Goal: Task Accomplishment & Management: Manage account settings

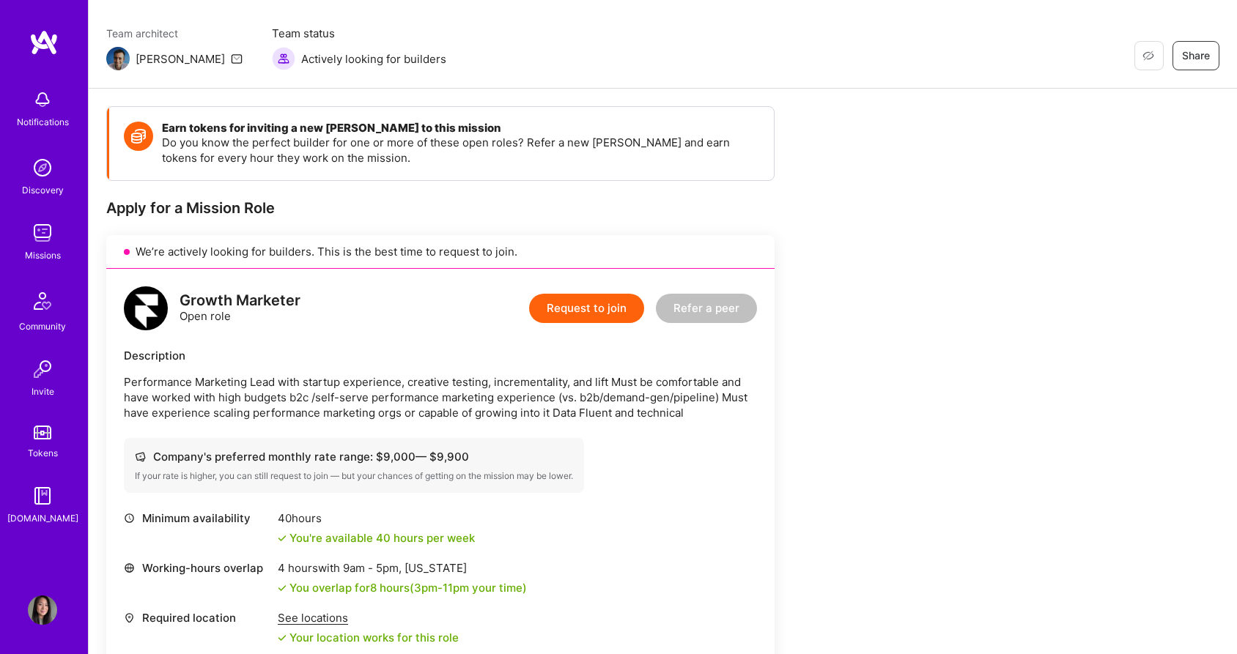
scroll to position [107, 0]
click at [42, 228] on img at bounding box center [42, 232] width 29 height 29
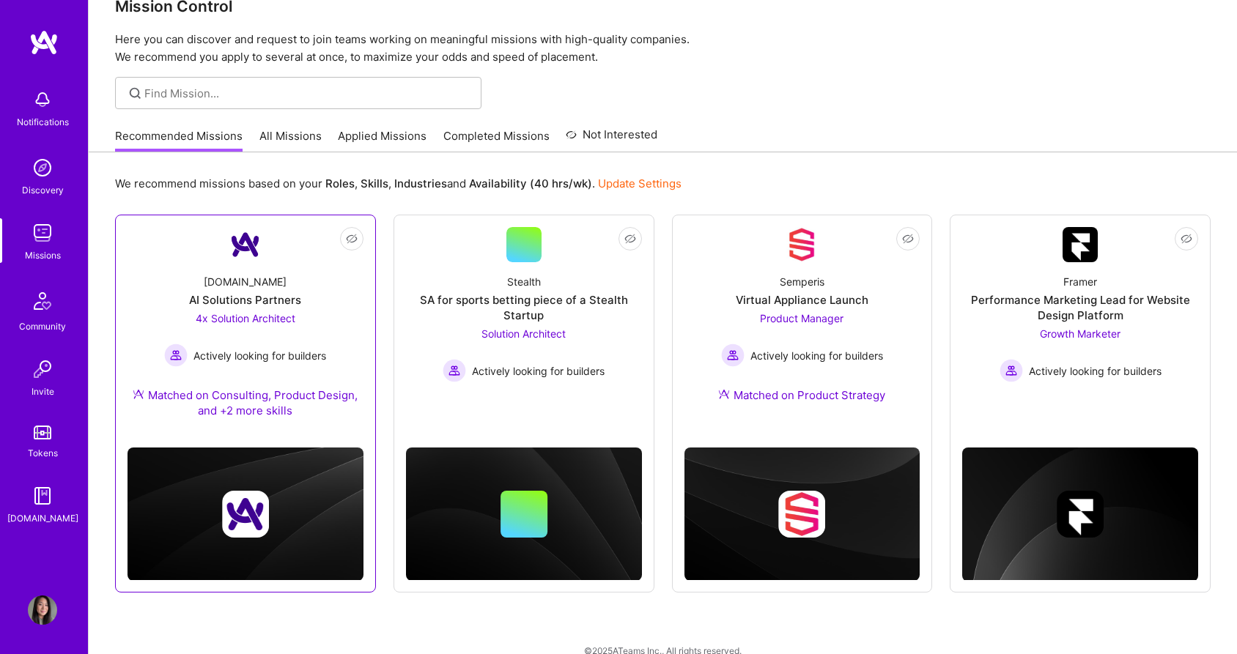
scroll to position [54, 0]
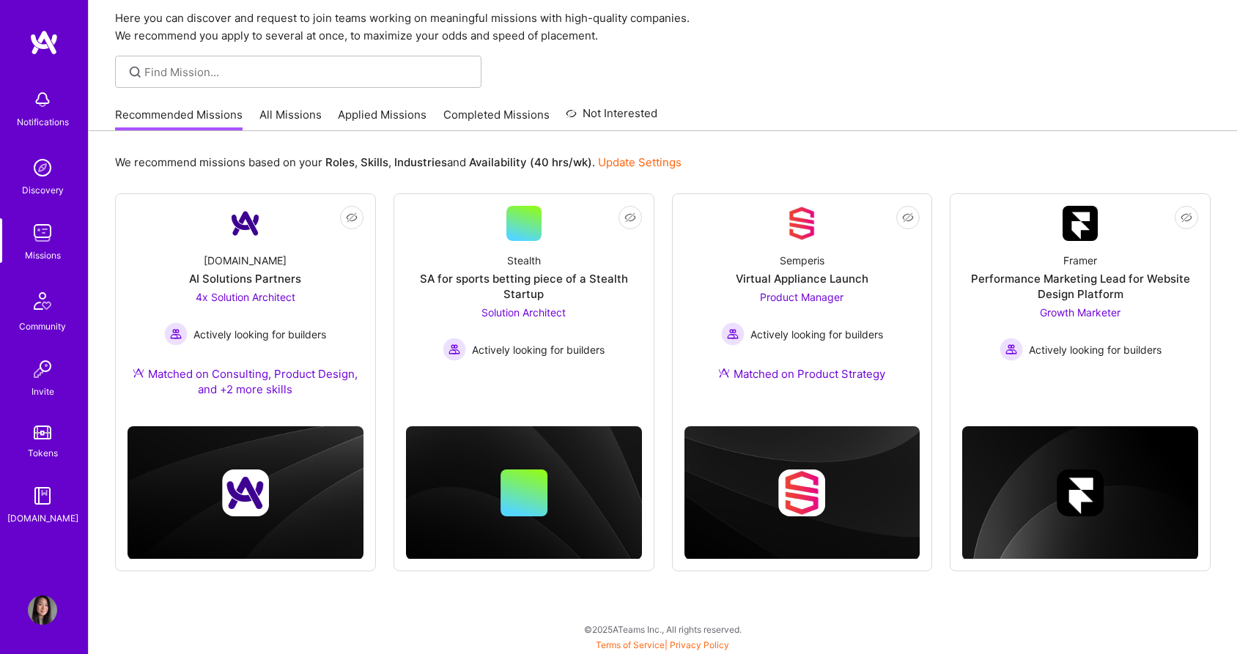
click at [358, 112] on link "Applied Missions" at bounding box center [382, 119] width 89 height 24
